Goal: Use online tool/utility: Utilize a website feature to perform a specific function

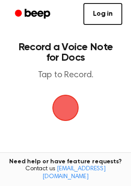
click at [65, 113] on span "button" at bounding box center [65, 107] width 39 height 39
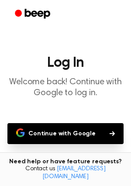
click at [72, 131] on button "Continue with Google" at bounding box center [65, 133] width 116 height 21
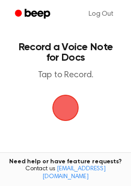
click at [63, 111] on span "button" at bounding box center [65, 108] width 24 height 24
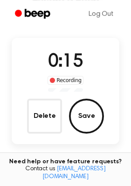
scroll to position [47, 0]
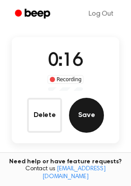
click at [81, 113] on button "Save" at bounding box center [86, 115] width 35 height 35
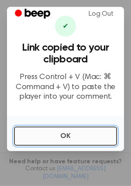
click at [51, 138] on button "OK" at bounding box center [65, 136] width 103 height 19
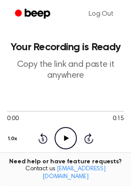
click at [64, 141] on icon at bounding box center [66, 138] width 5 height 6
click at [66, 136] on icon "Pause Audio" at bounding box center [66, 138] width 22 height 22
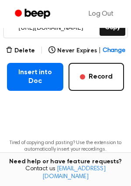
scroll to position [166, 0]
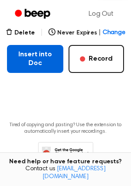
click at [48, 69] on button "Insert into Doc" at bounding box center [35, 59] width 56 height 28
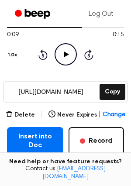
scroll to position [0, 0]
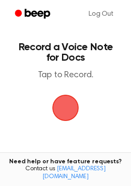
click at [76, 109] on span "button" at bounding box center [65, 108] width 24 height 24
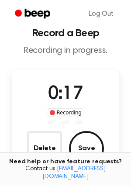
scroll to position [13, 0]
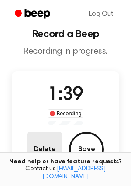
click at [45, 151] on button "Delete" at bounding box center [44, 149] width 35 height 35
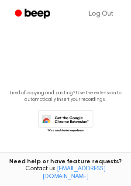
scroll to position [108, 0]
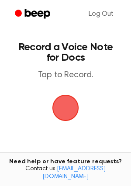
drag, startPoint x: 76, startPoint y: 106, endPoint x: 16, endPoint y: -46, distance: 163.1
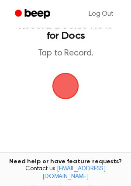
click at [73, 74] on span "button" at bounding box center [65, 86] width 24 height 24
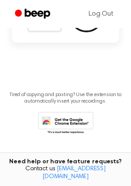
scroll to position [149, 0]
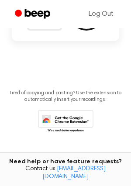
click at [86, 115] on icon at bounding box center [65, 122] width 55 height 24
